Goal: Task Accomplishment & Management: Manage account settings

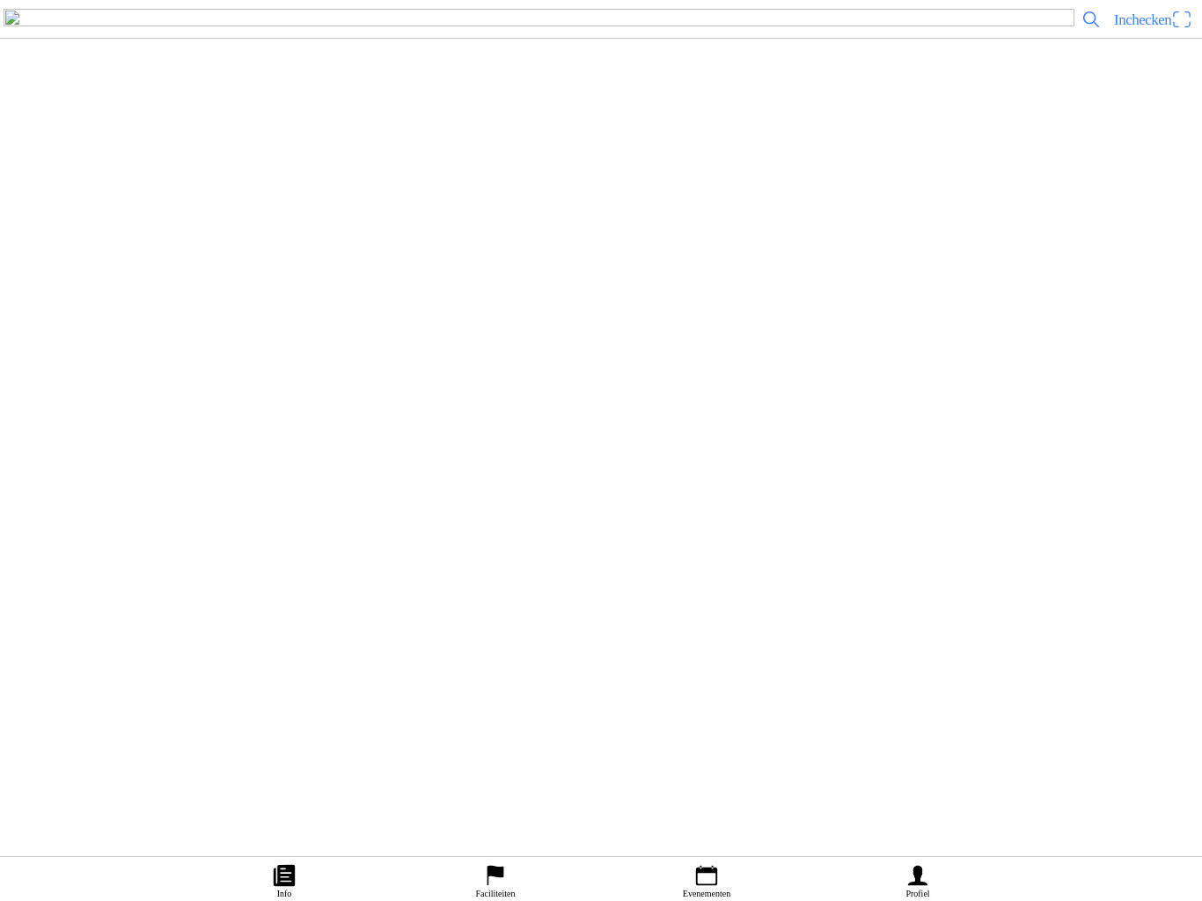
scroll to position [3392, 0]
click at [467, 863] on link "Faciliteiten" at bounding box center [495, 879] width 211 height 44
click at [478, 466] on h2 "MSV-NOV Heerde" at bounding box center [632, 455] width 1111 height 23
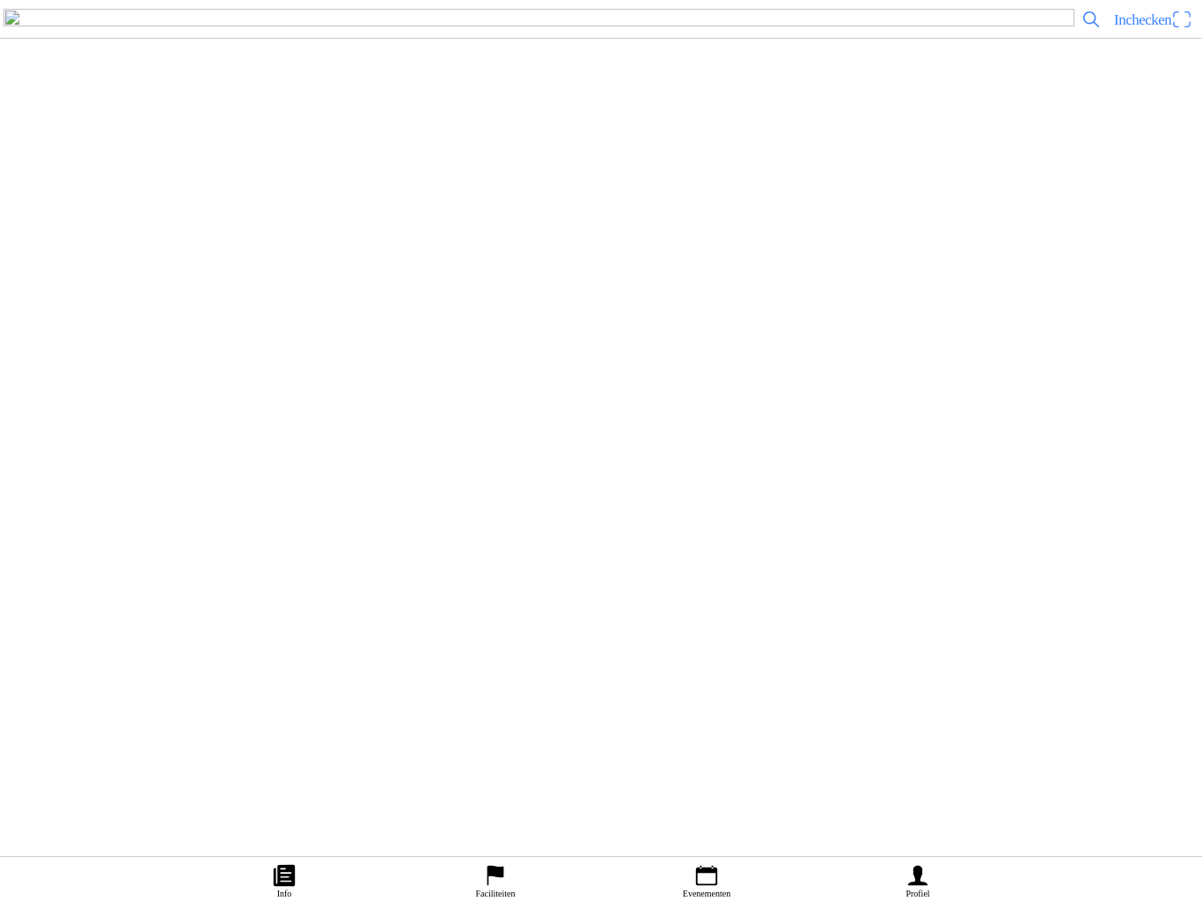
click at [0, 0] on slot "Evenementen" at bounding box center [0, 0] width 0 height 0
click at [63, 708] on img at bounding box center [38, 683] width 49 height 49
click at [180, 378] on span "button" at bounding box center [173, 367] width 16 height 24
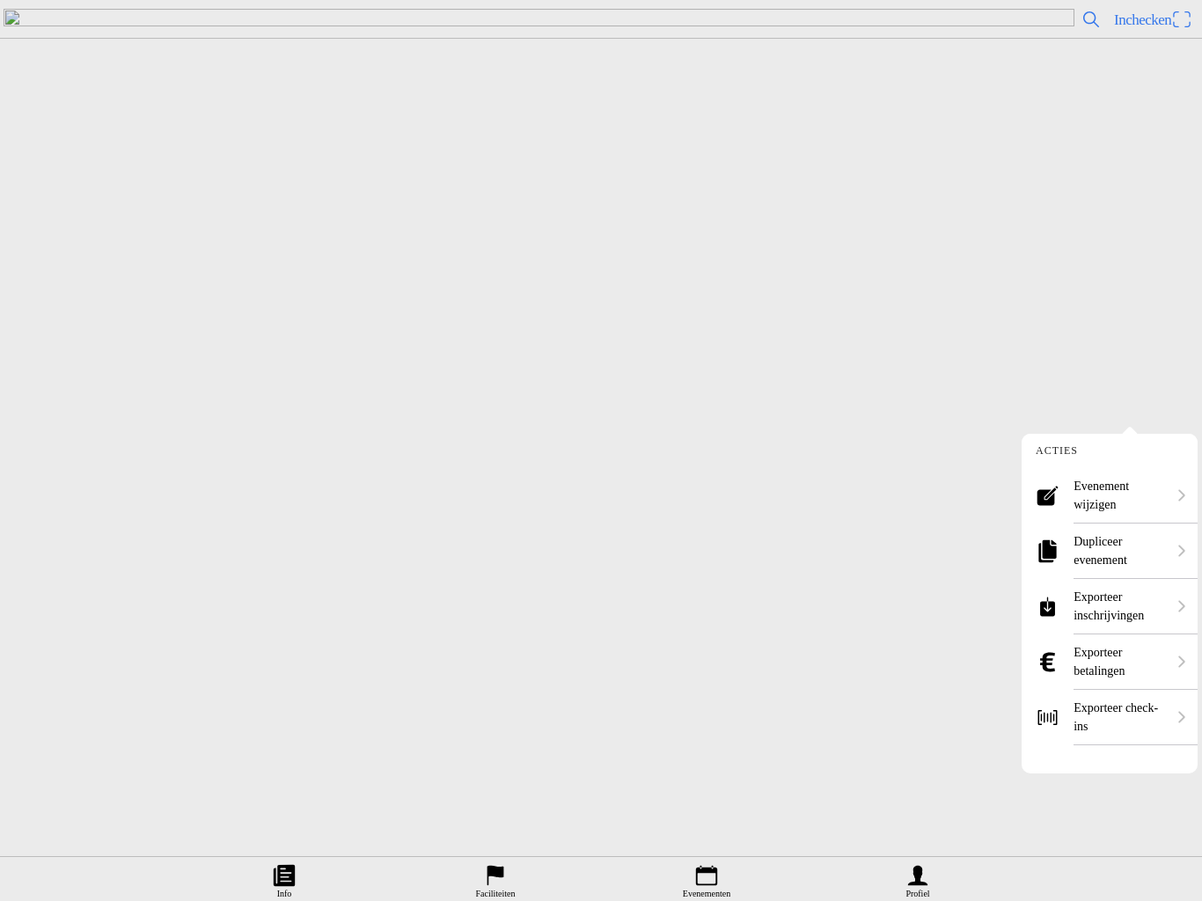
click at [1113, 541] on ion-label "Dupliceer evenement" at bounding box center [1120, 550] width 92 height 37
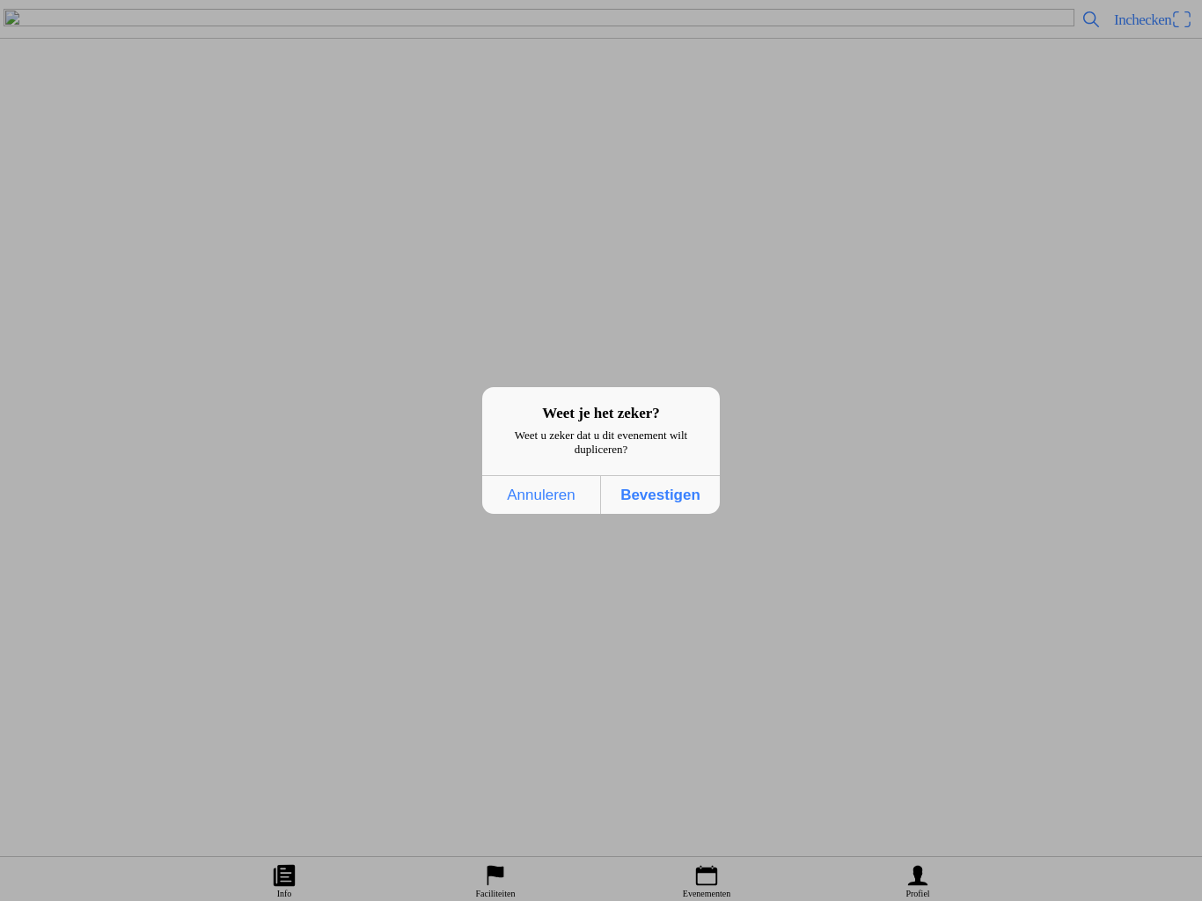
click at [661, 496] on span "Bevestigen" at bounding box center [660, 495] width 108 height 36
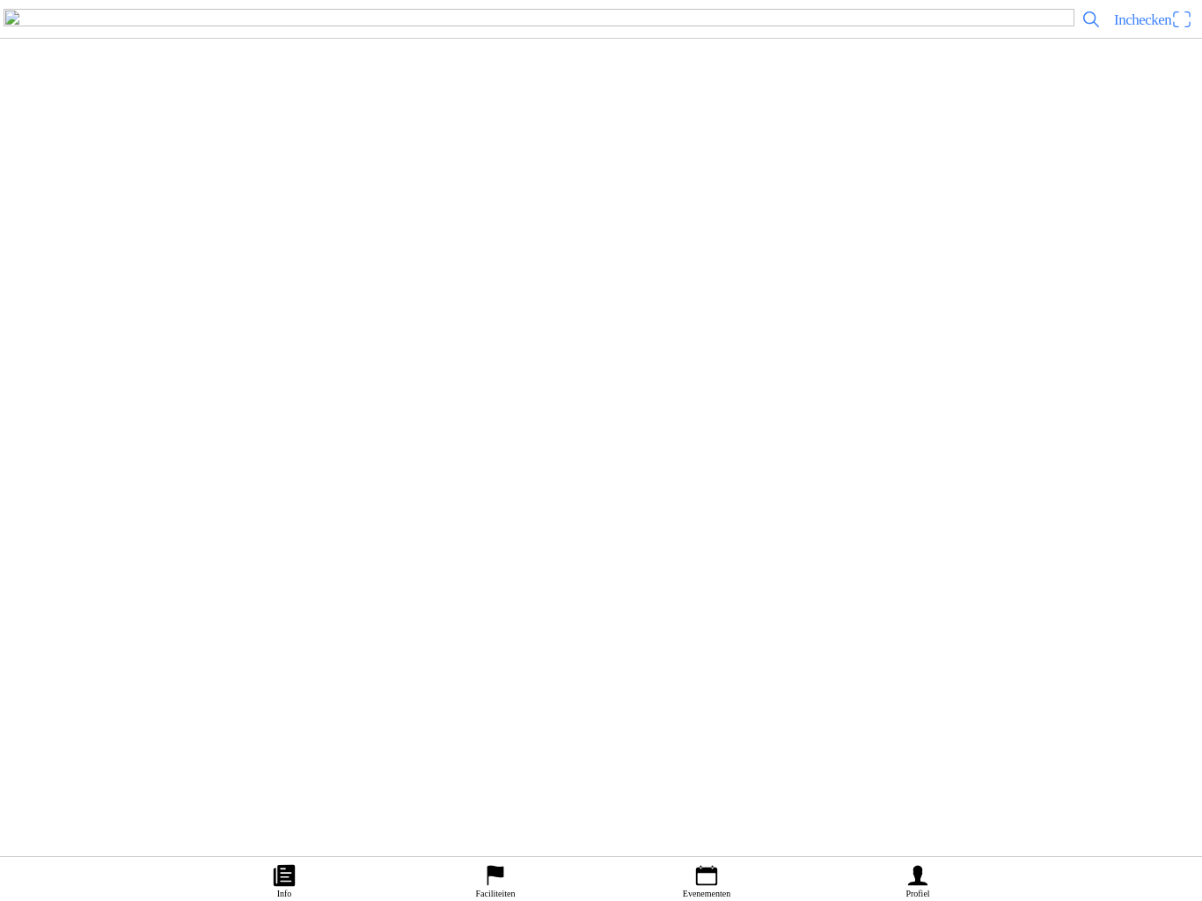
scroll to position [116, 0]
click at [94, 538] on button "button" at bounding box center [608, 507] width 1188 height 62
click at [77, 538] on button "button" at bounding box center [608, 507] width 1188 height 62
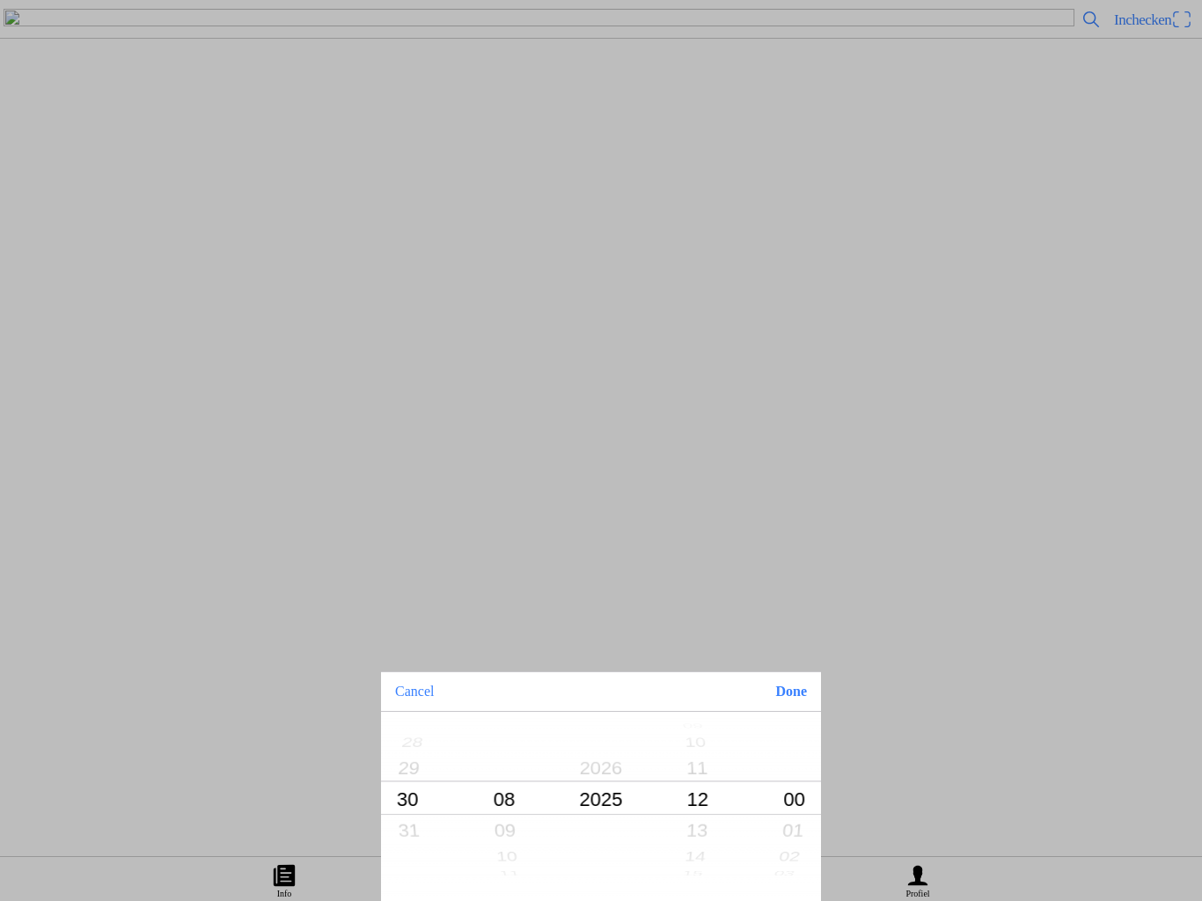
click at [804, 704] on button "Done" at bounding box center [791, 691] width 60 height 39
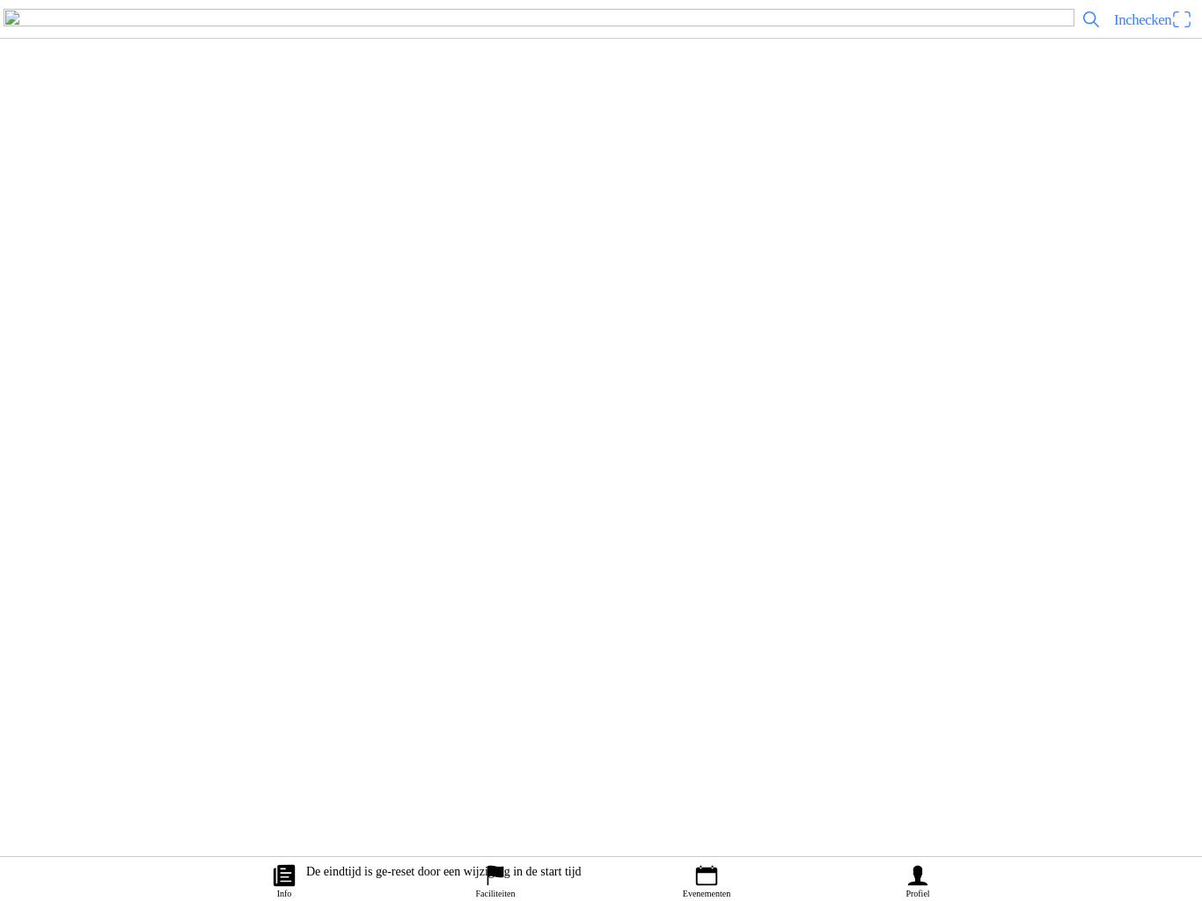
click at [106, 601] on button "button" at bounding box center [608, 570] width 1188 height 62
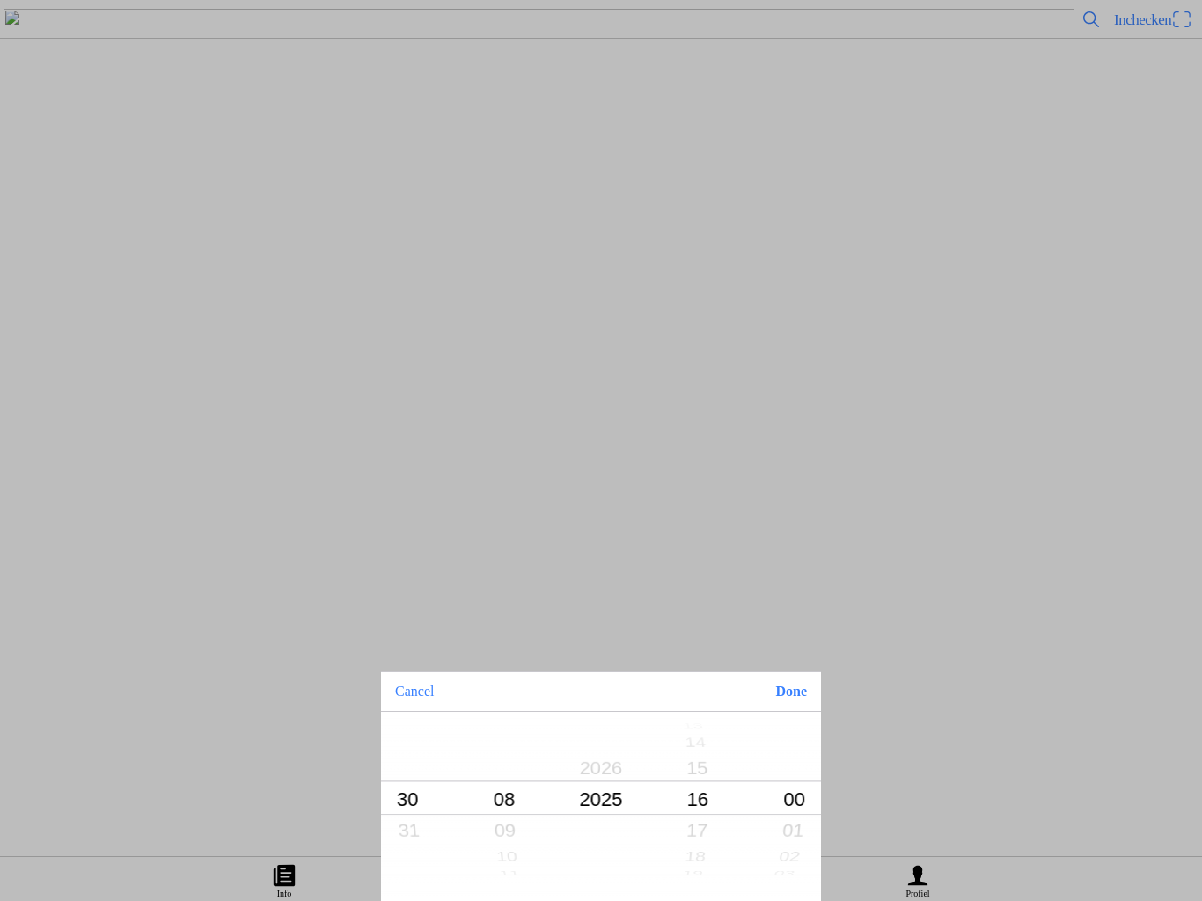
click at [797, 706] on button "Done" at bounding box center [791, 691] width 60 height 39
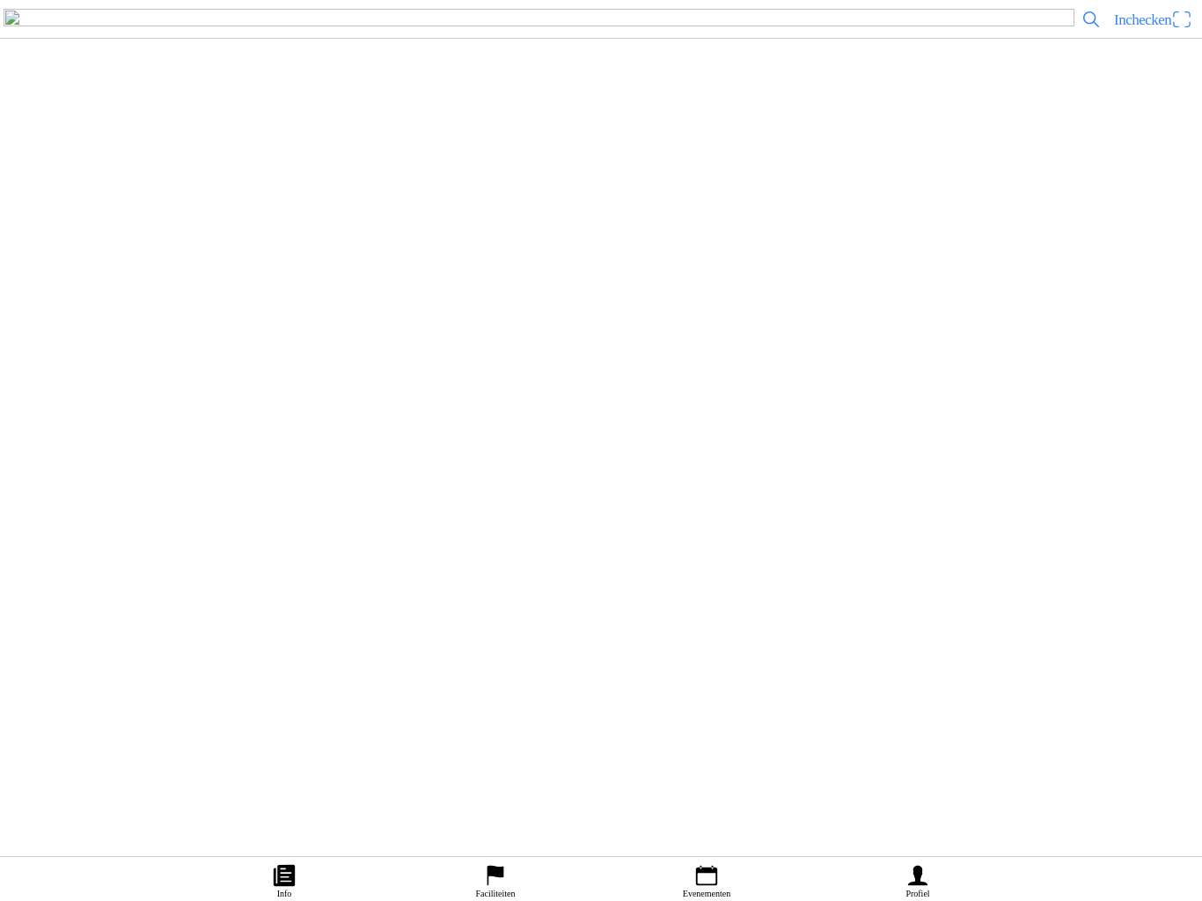
click at [159, 664] on button "button" at bounding box center [608, 633] width 1188 height 62
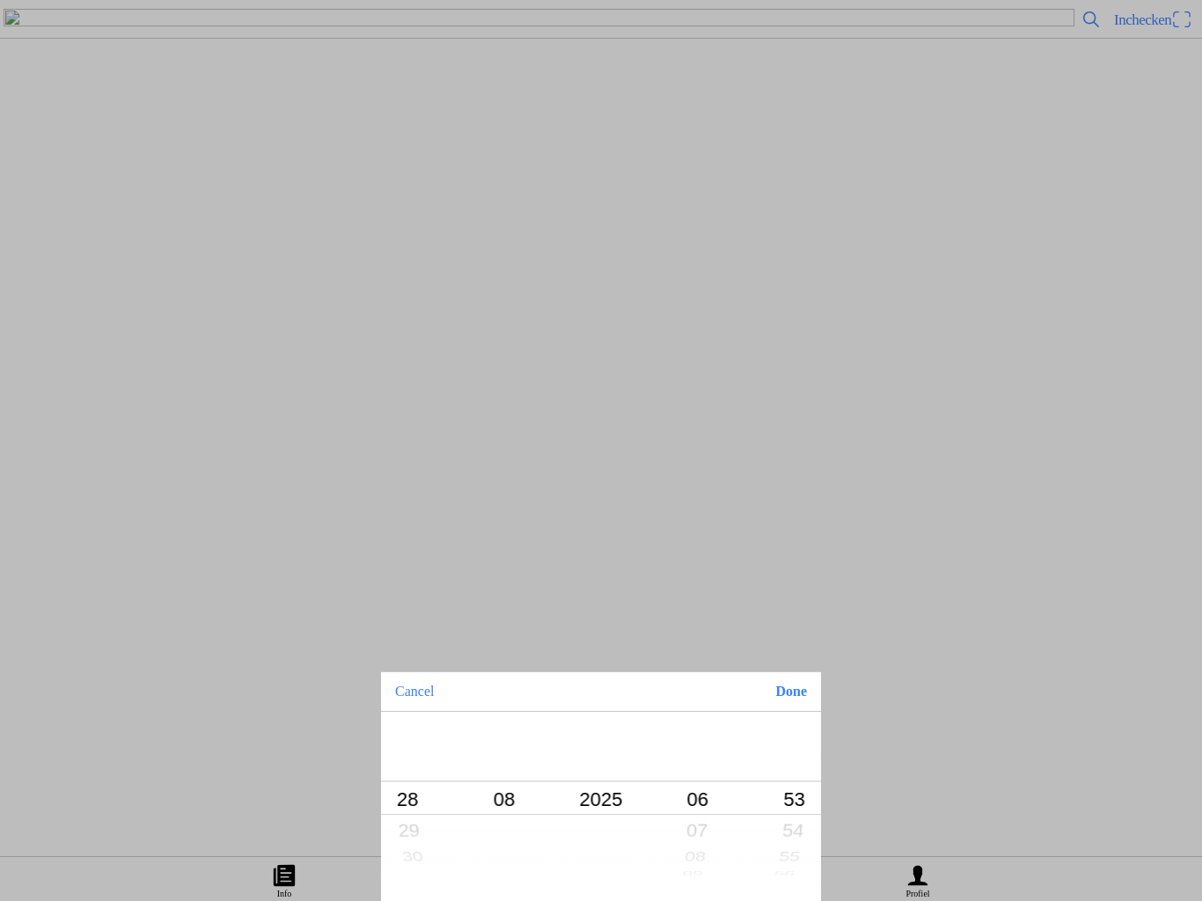
click at [791, 691] on button "Done" at bounding box center [791, 691] width 60 height 39
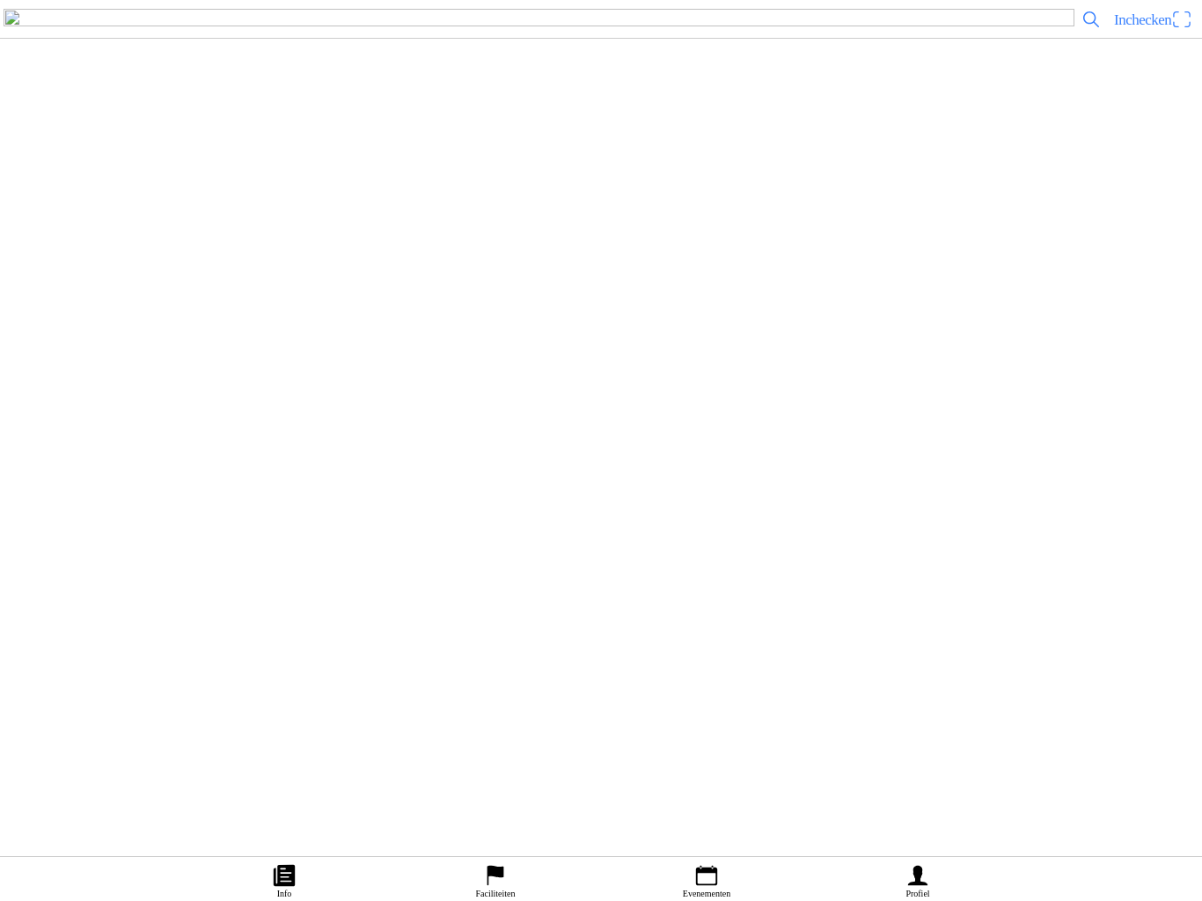
scroll to position [6317, 0]
click at [728, 889] on ion-label "Evenementen" at bounding box center [707, 894] width 48 height 10
click at [490, 92] on div "[DATE] 17:08 Nations Zijspannen en Quads 27 en [DATE]. MSV-NOV Heerde" at bounding box center [636, 56] width 1118 height 71
click at [123, 436] on span "button" at bounding box center [115, 424] width 16 height 24
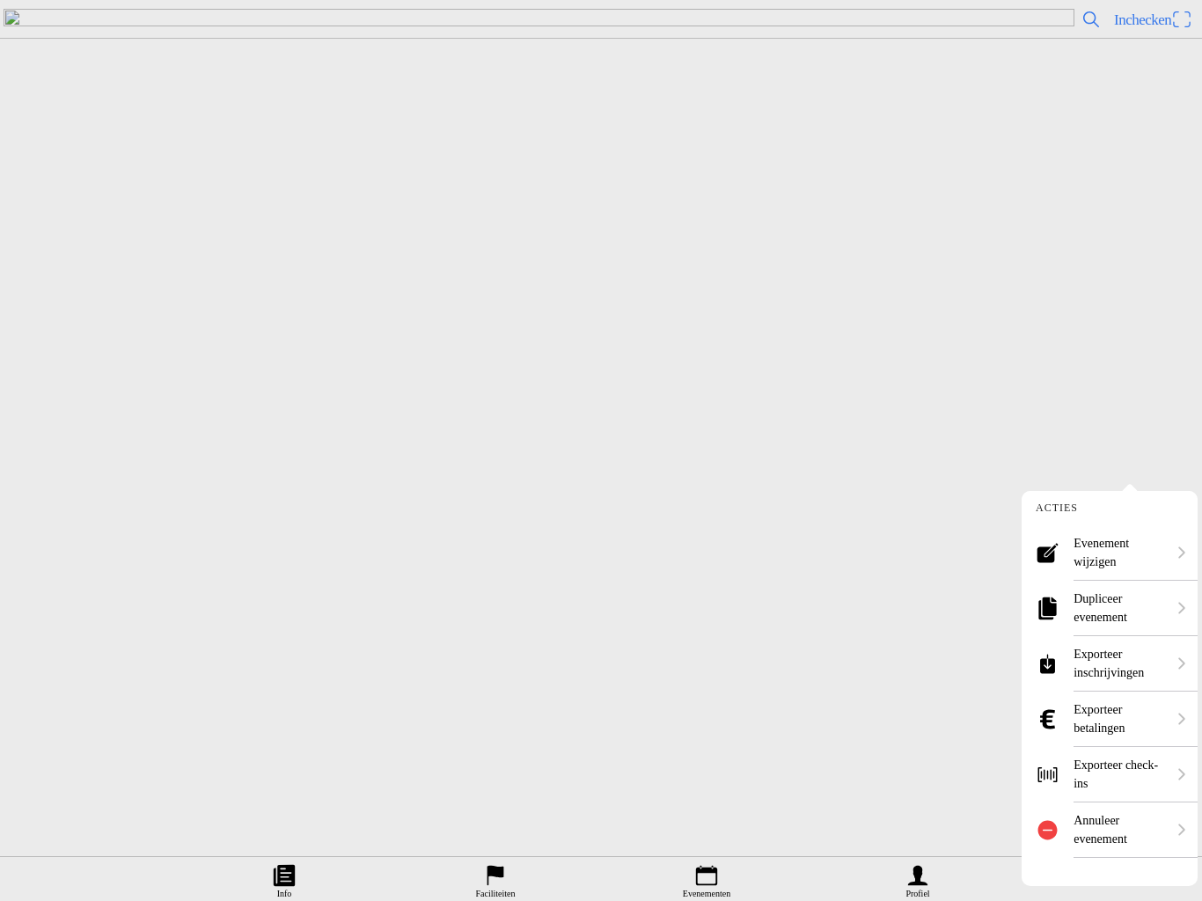
click at [1125, 550] on ion-label "Evenement wijzigen" at bounding box center [1120, 552] width 92 height 37
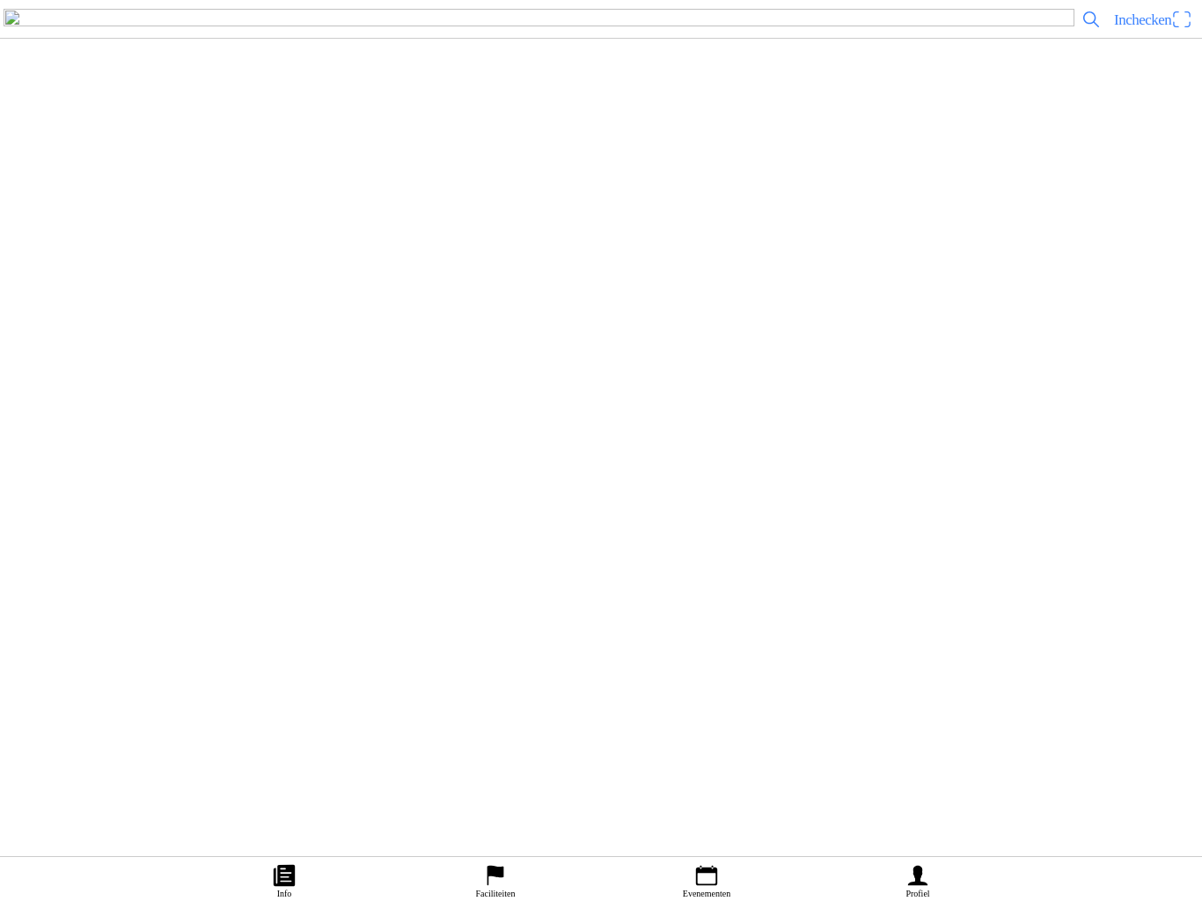
scroll to position [5128, 0]
